Goal: Task Accomplishment & Management: Complete application form

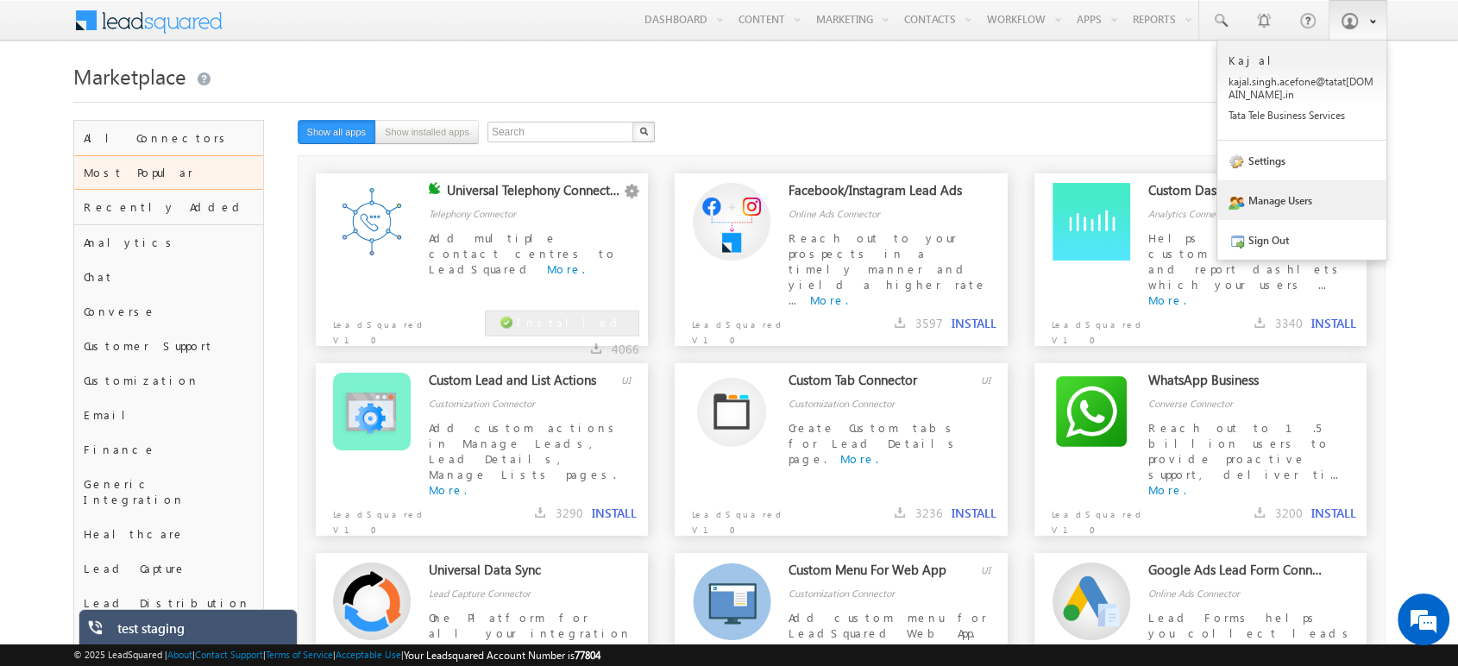
click at [1314, 200] on link "Manage Users" at bounding box center [1301, 200] width 169 height 40
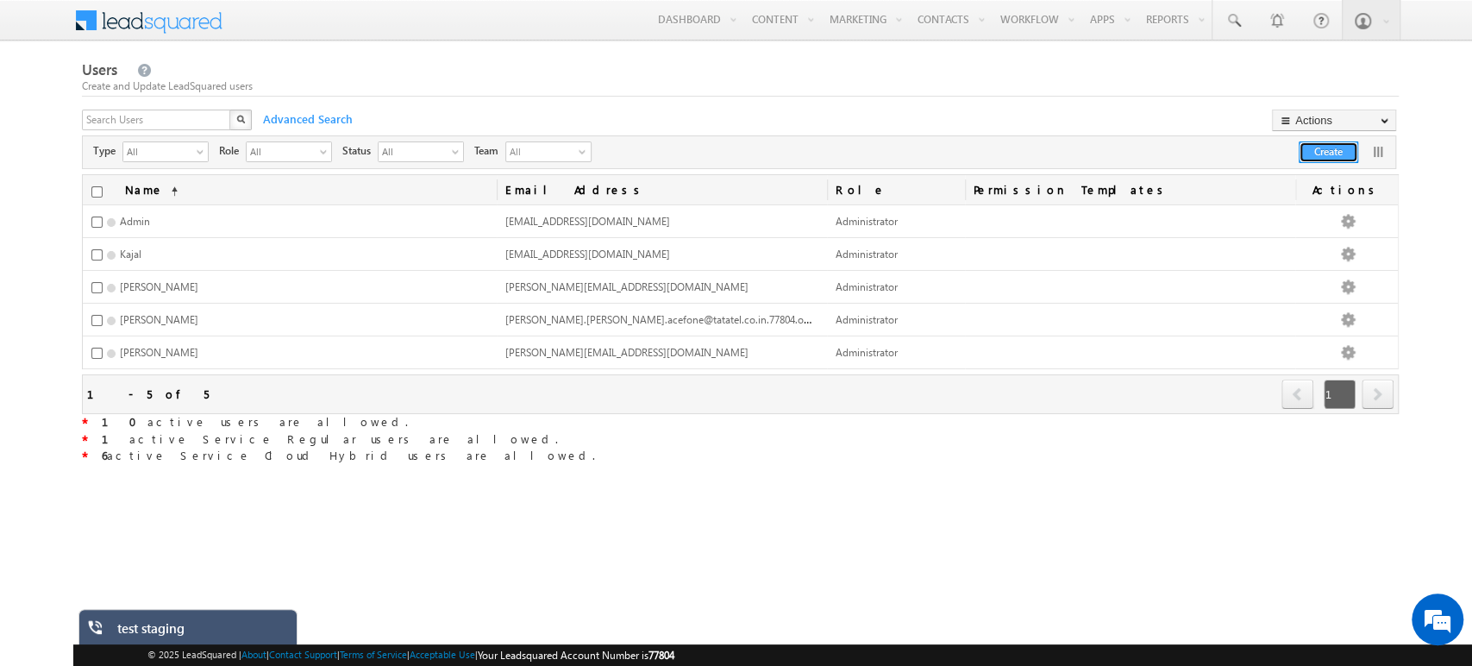
click at [1320, 150] on button "Create" at bounding box center [1329, 152] width 60 height 22
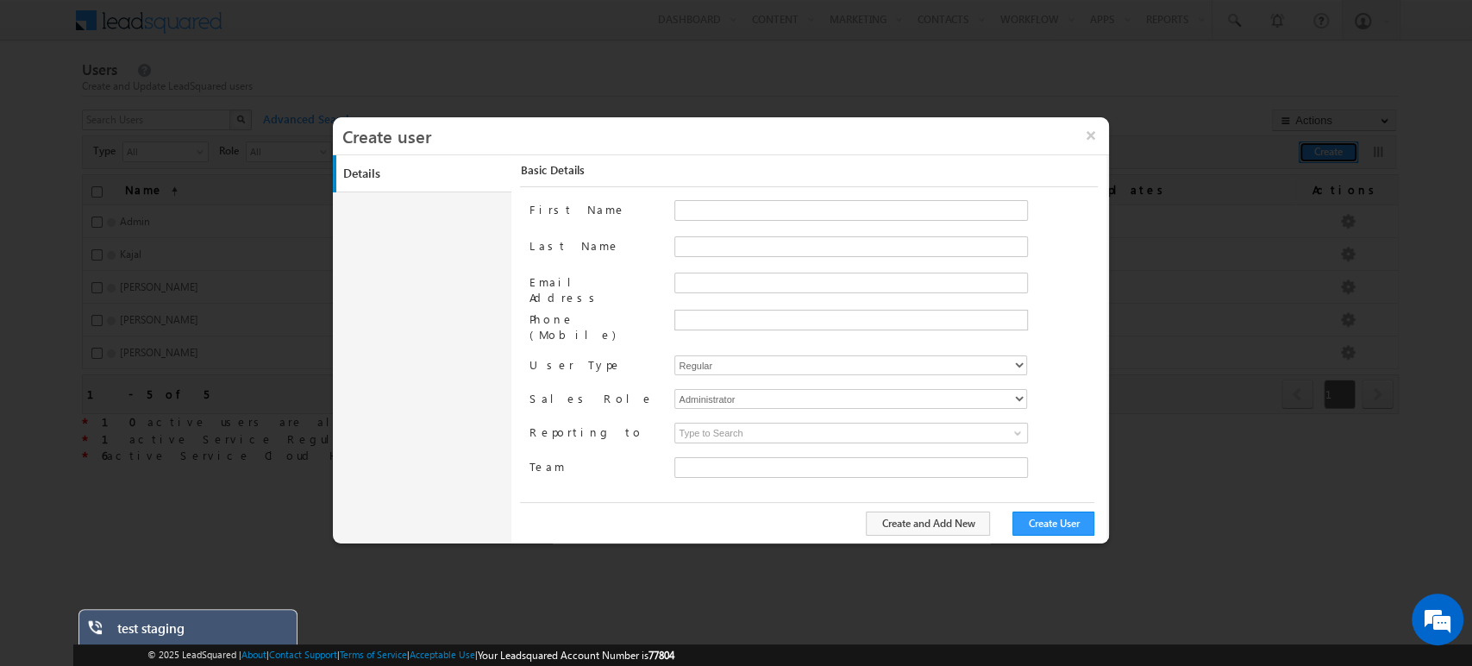
type input "0139ed92-3ab7-11f0-91df-068012126923"
click at [714, 208] on input "First Name" at bounding box center [852, 210] width 354 height 21
type input "sarwang"
click at [697, 245] on input "Last Name" at bounding box center [852, 246] width 354 height 21
click at [696, 275] on input "Email Address" at bounding box center [852, 283] width 354 height 21
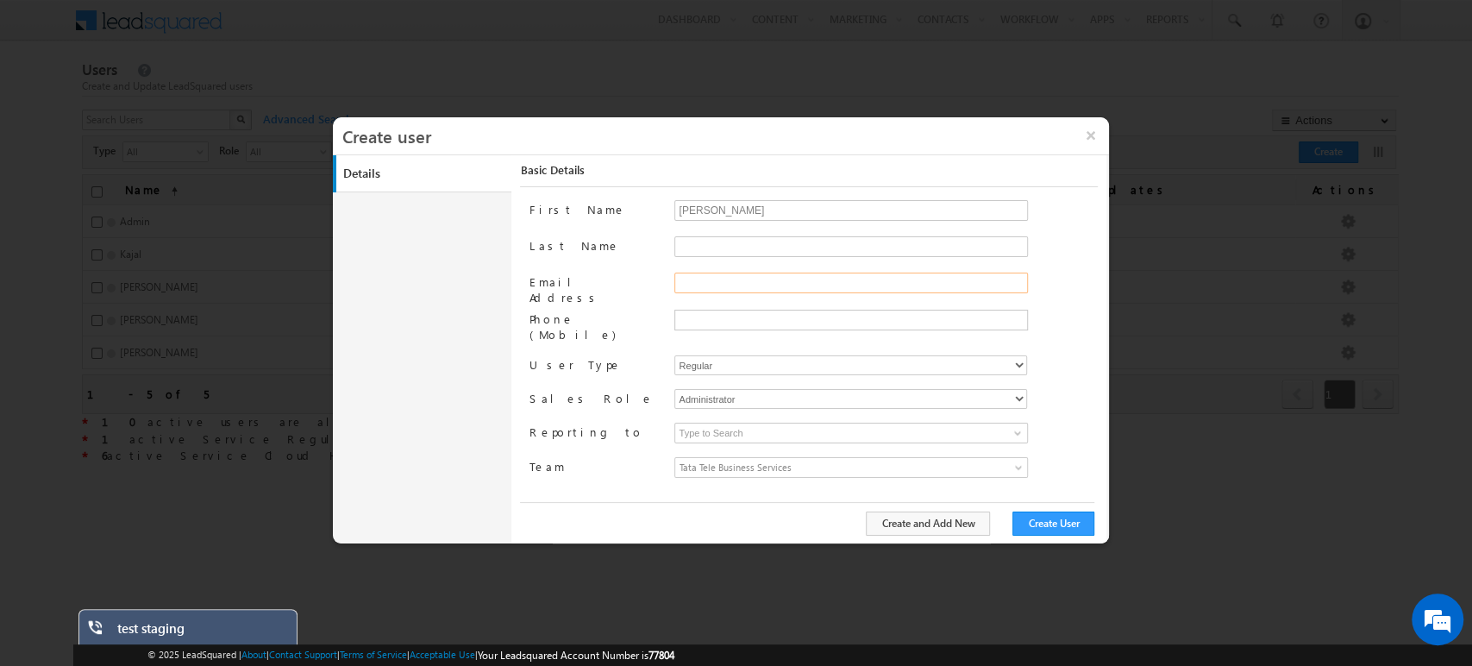
paste input "[PERSON_NAME][EMAIL_ADDRESS][DOMAIN_NAME]"
type input "sarwang.bhardwaj1.acefone+3@tatatel.co.in"
click at [708, 317] on input "text" at bounding box center [849, 320] width 345 height 14
type input "7217689617"
click at [720, 352] on div "First Name sarwang Last Name Email Address sarwang.bhardwaj1.acefone+3@tatatel.…" at bounding box center [813, 350] width 568 height 300
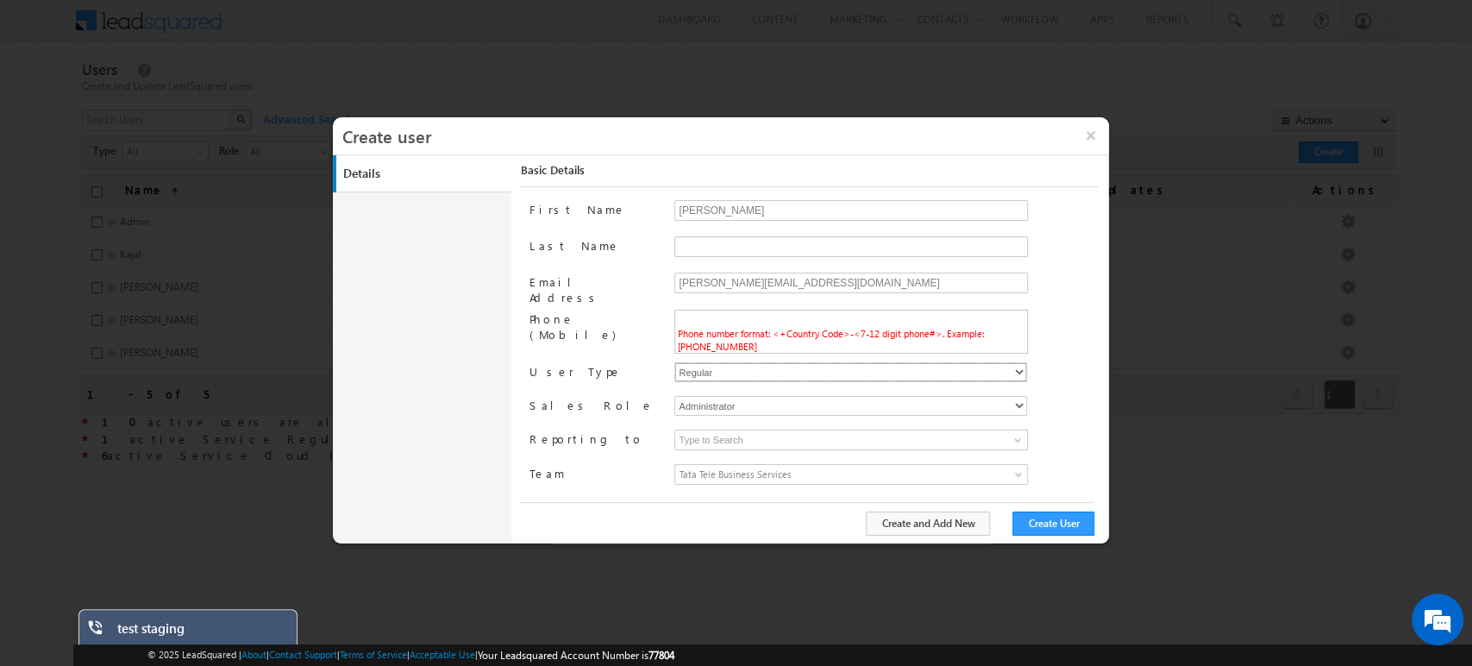
select select "9"
click at [675, 362] on select "Regular Service Cloud Sales + Service" at bounding box center [851, 372] width 353 height 20
type input "0139ed92-3ab7-11f0-91df-068012126923"
click at [707, 328] on span "Phone number format: <+Country Code>-<7-12 digit phone#>. Example: +91-98450984…" at bounding box center [830, 340] width 306 height 24
type input "+91-"
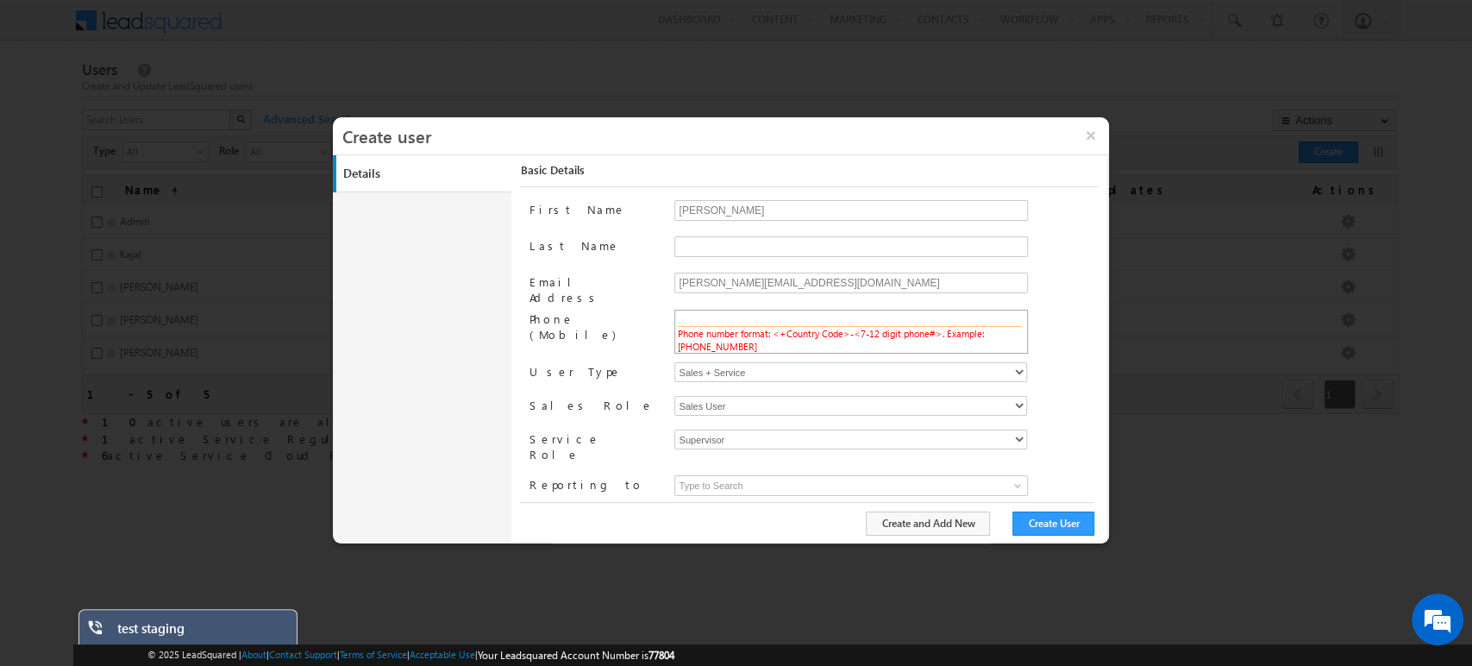
click at [707, 318] on input "text" at bounding box center [849, 320] width 345 height 14
paste input "7217689617"
type input "+91-7217689617"
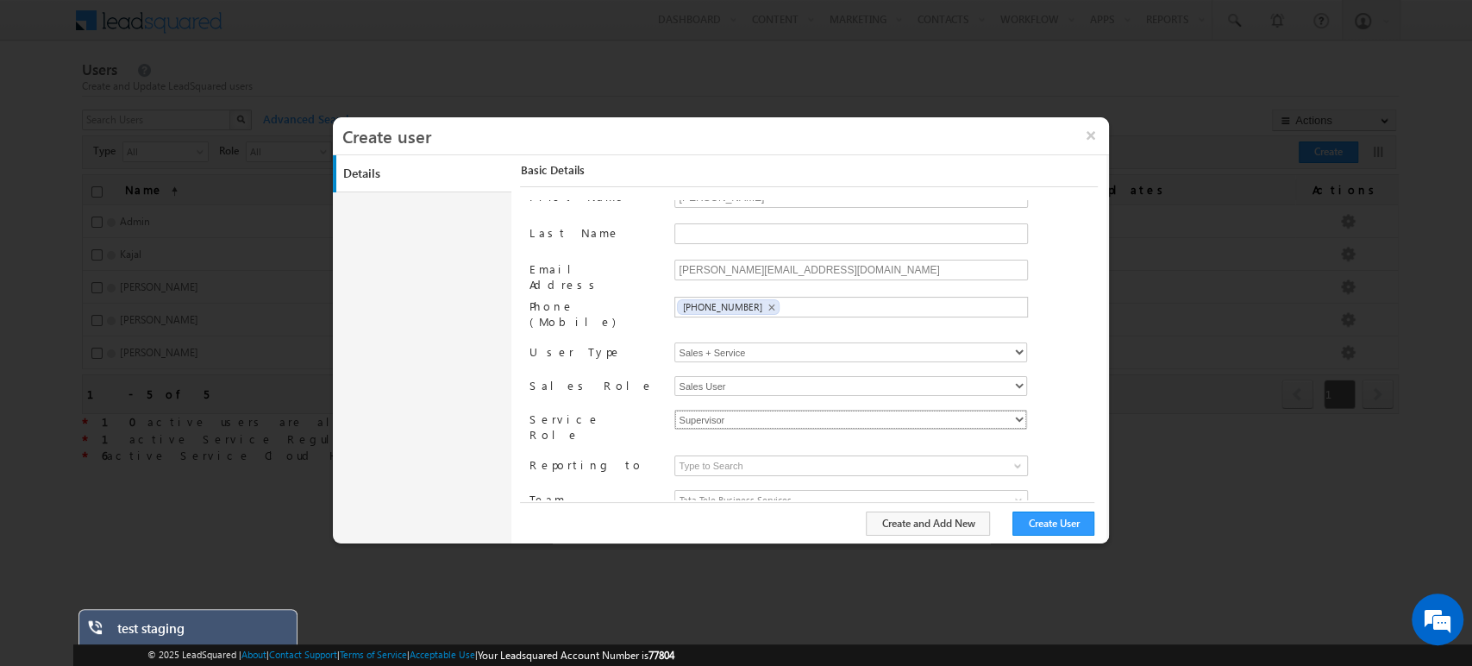
click at [716, 410] on select "Supervisor Agent Light Agent Group Manager" at bounding box center [851, 420] width 353 height 20
select select "group-manager"
click at [675, 410] on select "Supervisor Agent Light Agent Group Manager" at bounding box center [851, 420] width 353 height 20
click at [734, 455] on input at bounding box center [852, 465] width 354 height 21
click at [737, 491] on span "Tata Tele Business Services" at bounding box center [807, 500] width 264 height 19
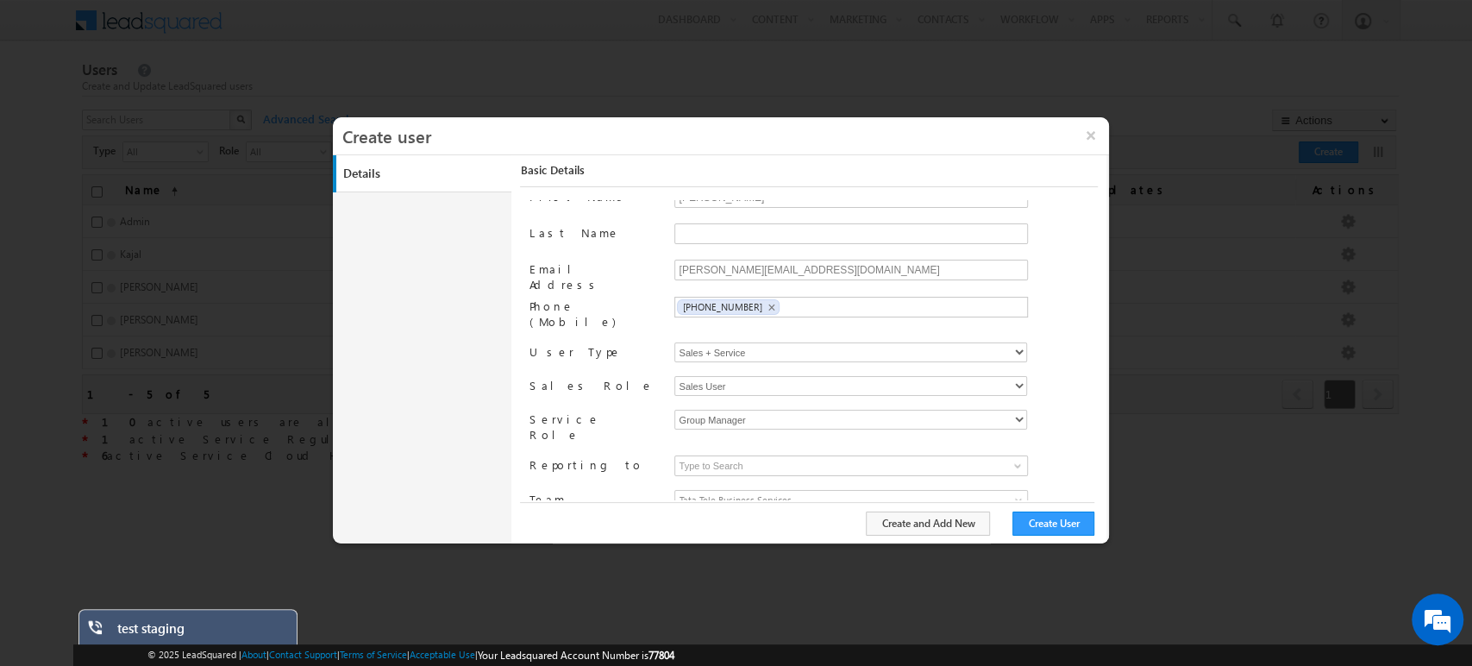
scroll to position [170, 0]
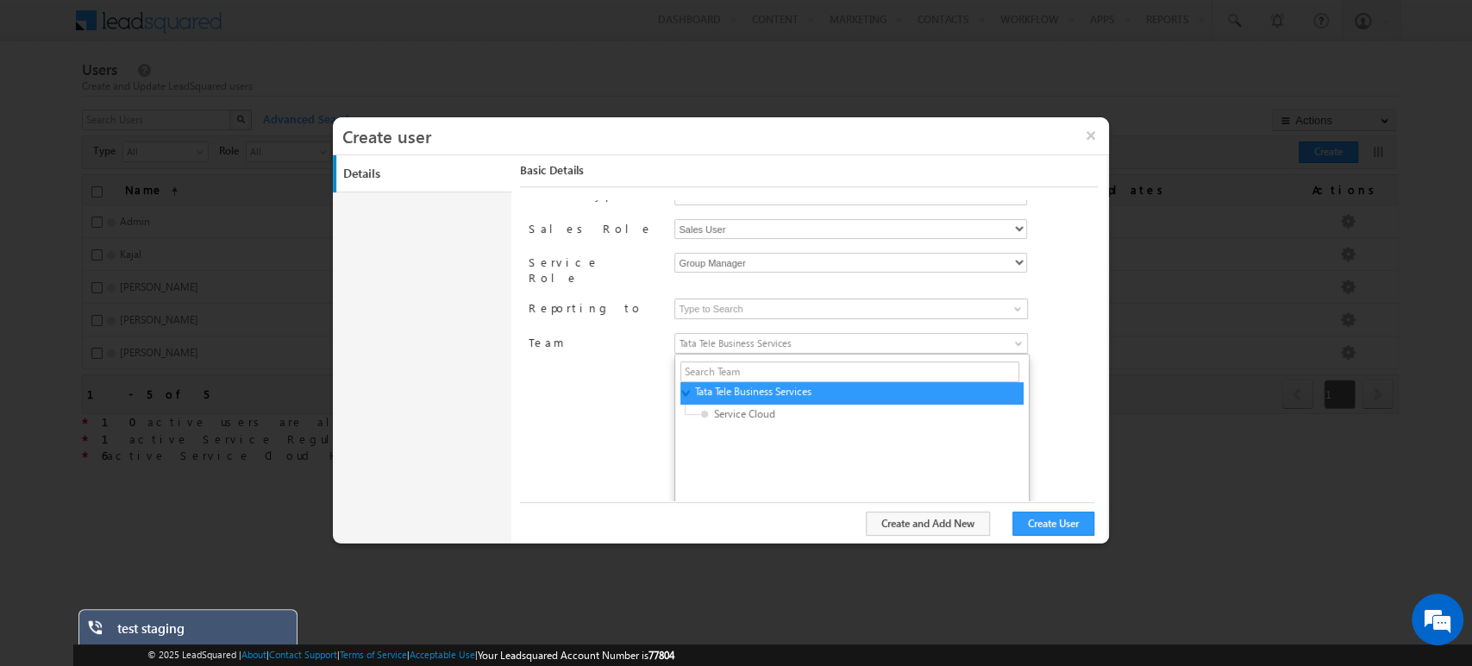
click at [573, 392] on div "First Name sarwang Last Name Email Address sarwang.bhardwaj1.acefone+3@tatatel.…" at bounding box center [813, 350] width 568 height 300
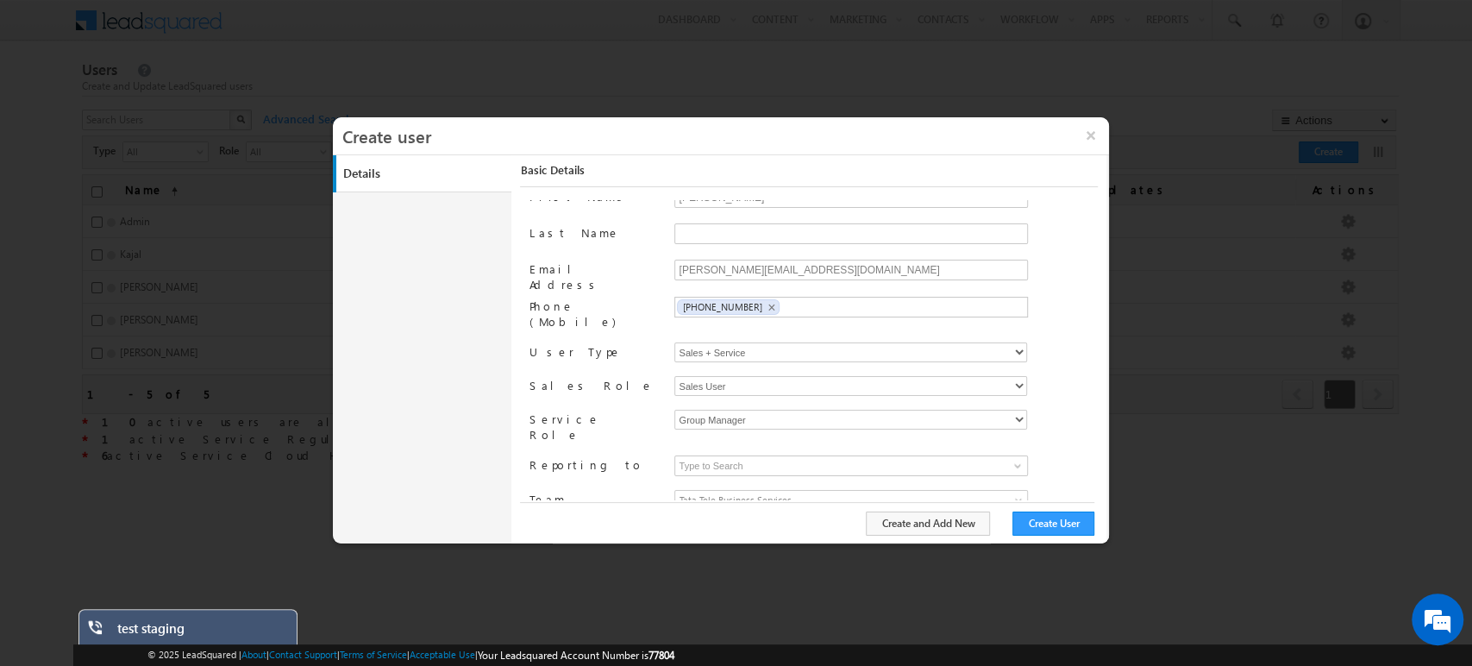
scroll to position [0, 0]
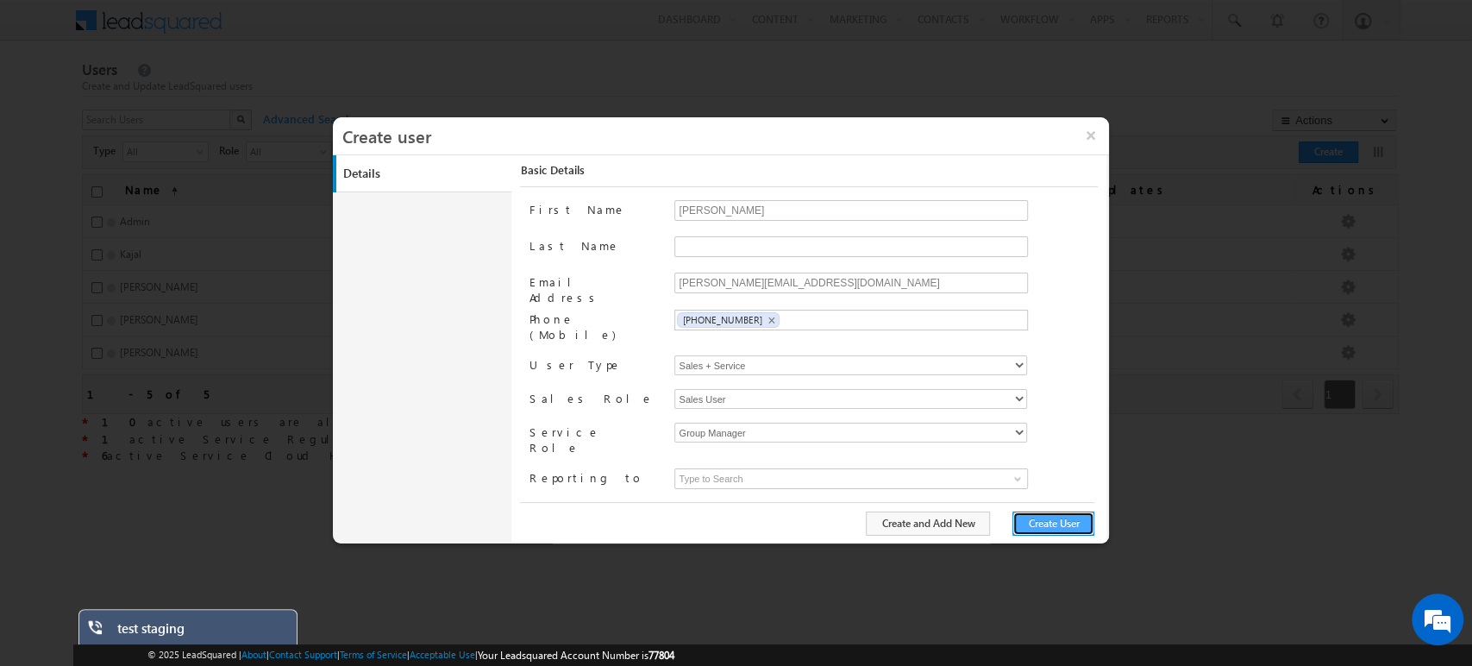
click at [1049, 523] on button "Create User" at bounding box center [1054, 523] width 82 height 24
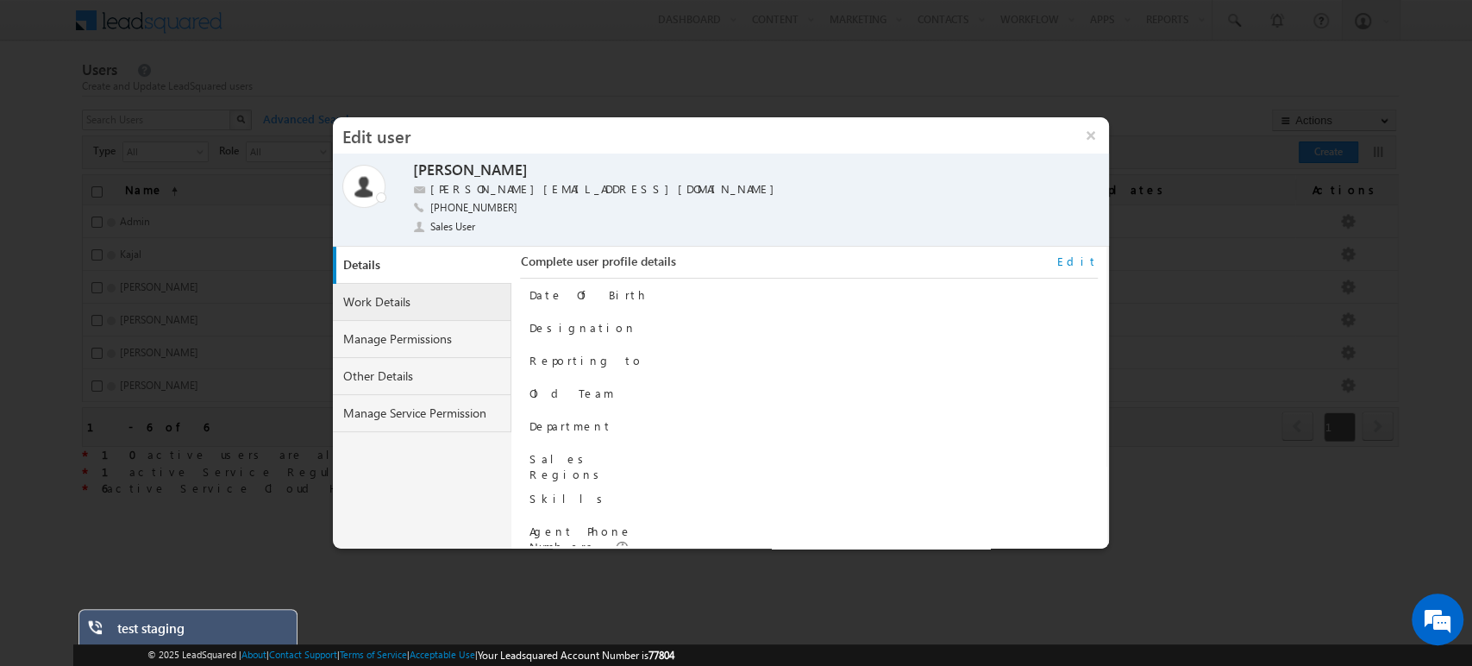
click at [411, 288] on link "Work Details" at bounding box center [422, 302] width 179 height 37
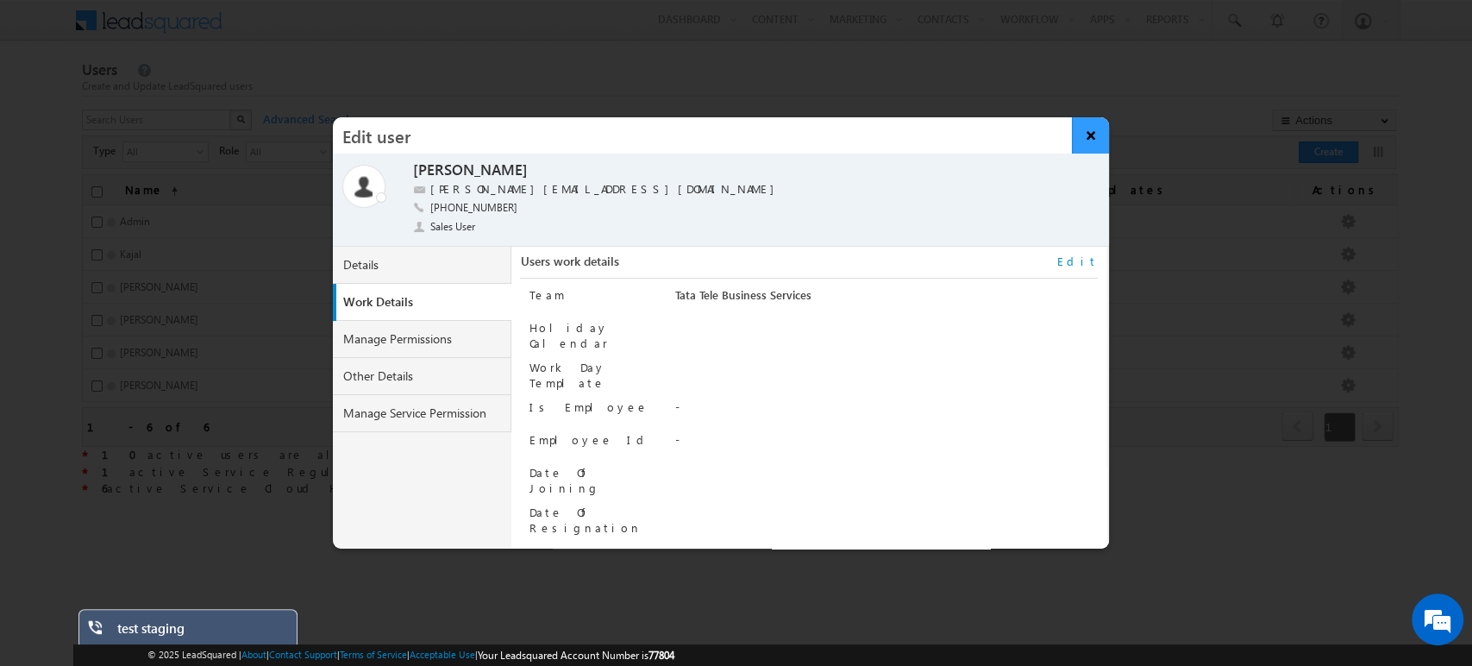
click at [1086, 129] on button "×" at bounding box center [1090, 135] width 37 height 36
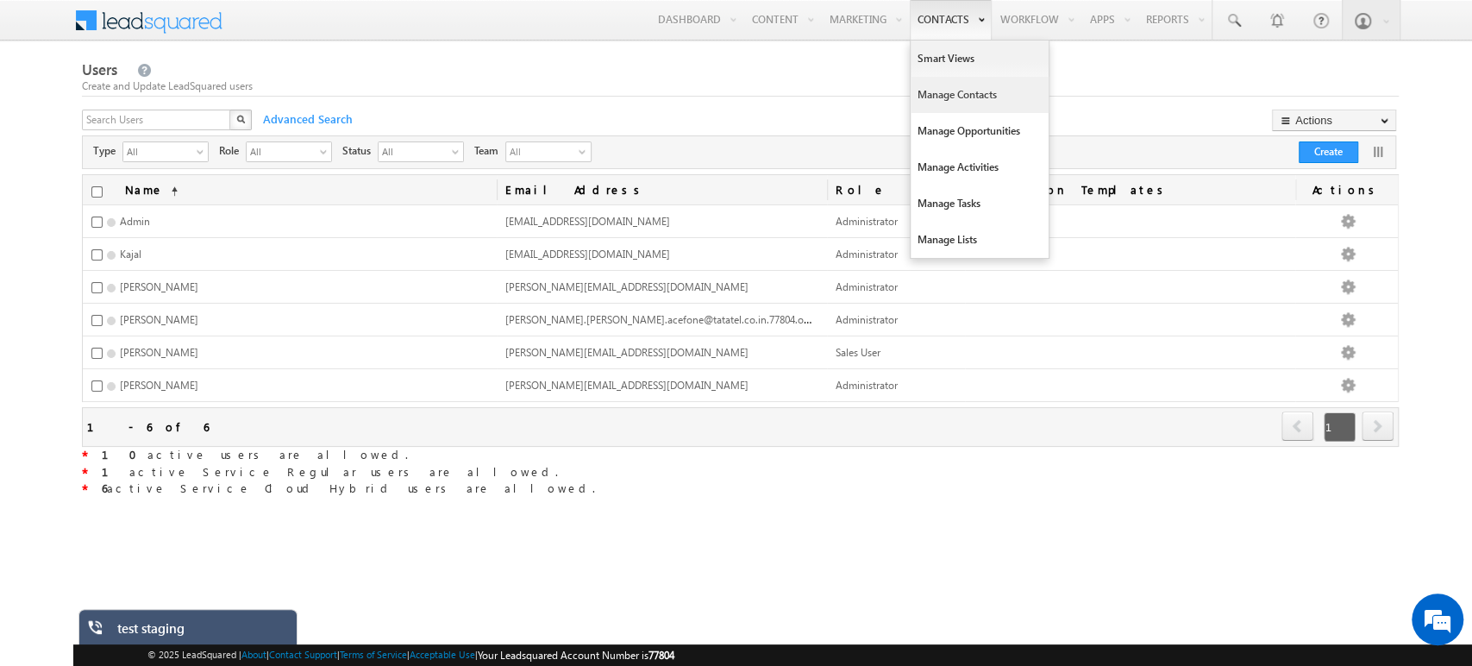
click at [952, 104] on link "Manage Contacts" at bounding box center [980, 95] width 138 height 36
